Goal: Find specific page/section: Find specific page/section

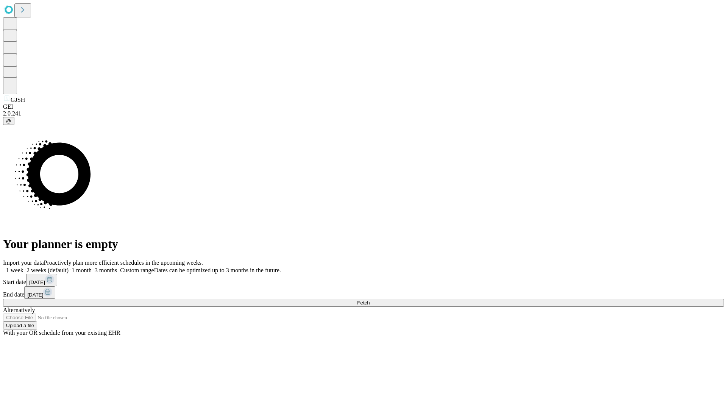
click at [369, 300] on span "Fetch" at bounding box center [363, 303] width 12 height 6
